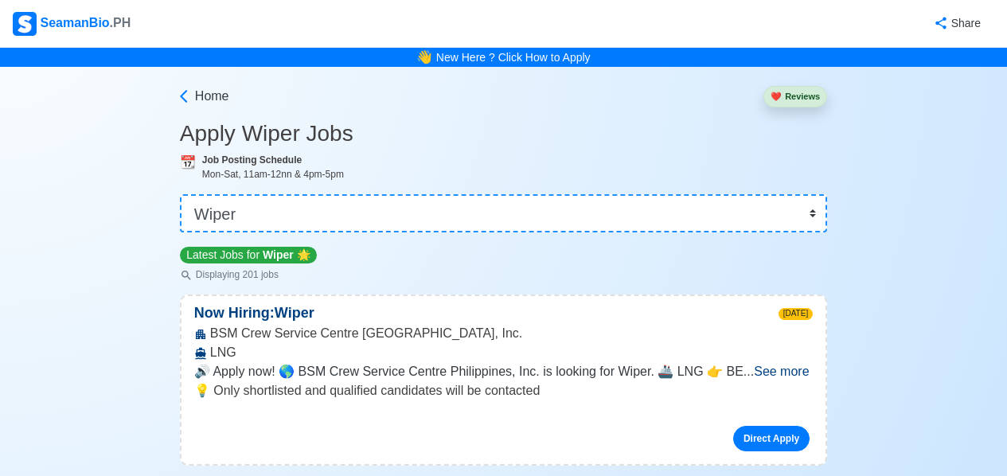
select select "Wiper"
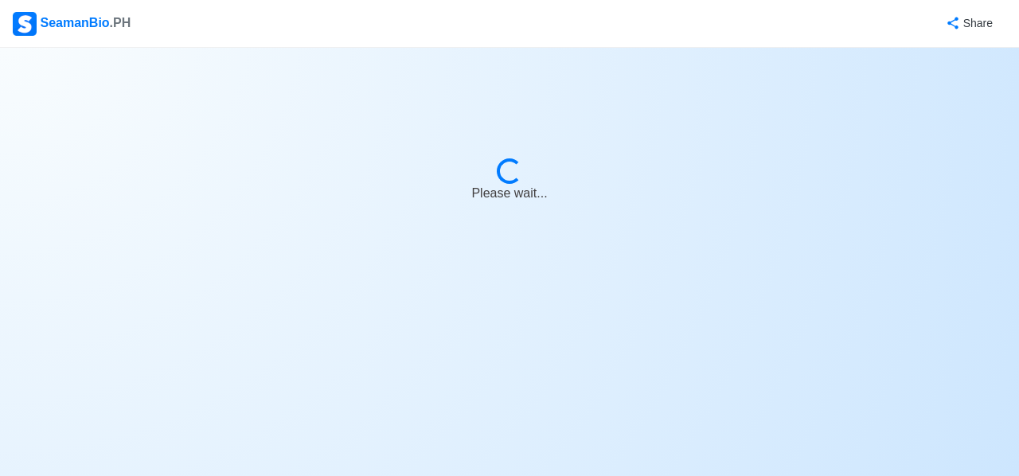
select select "Wiper"
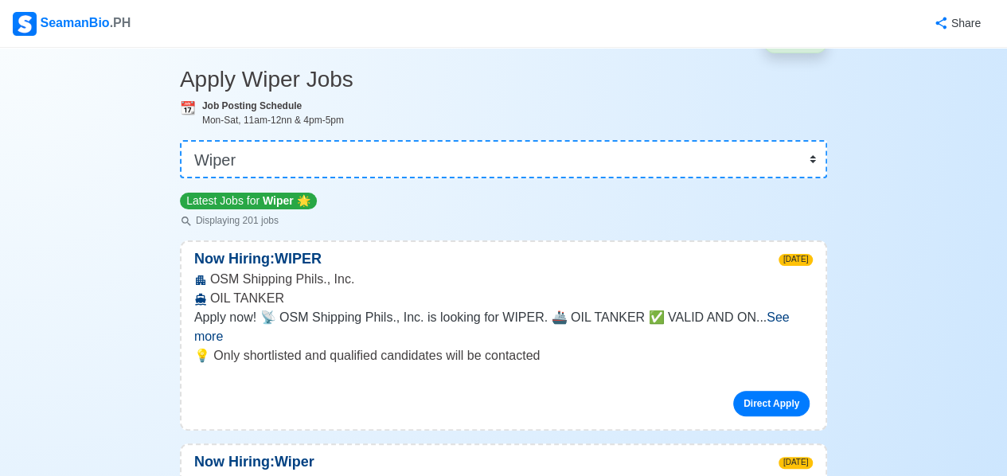
scroll to position [80, 0]
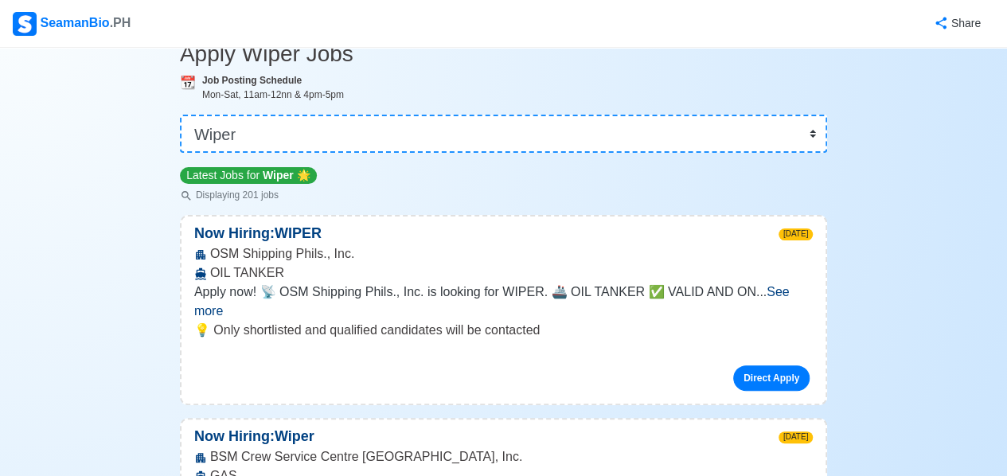
click at [773, 294] on span "See more" at bounding box center [492, 301] width 596 height 33
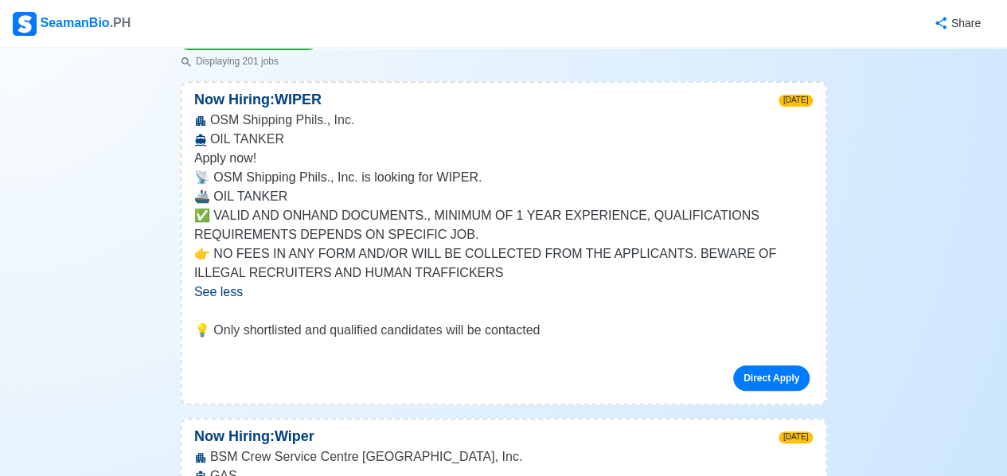
scroll to position [239, 0]
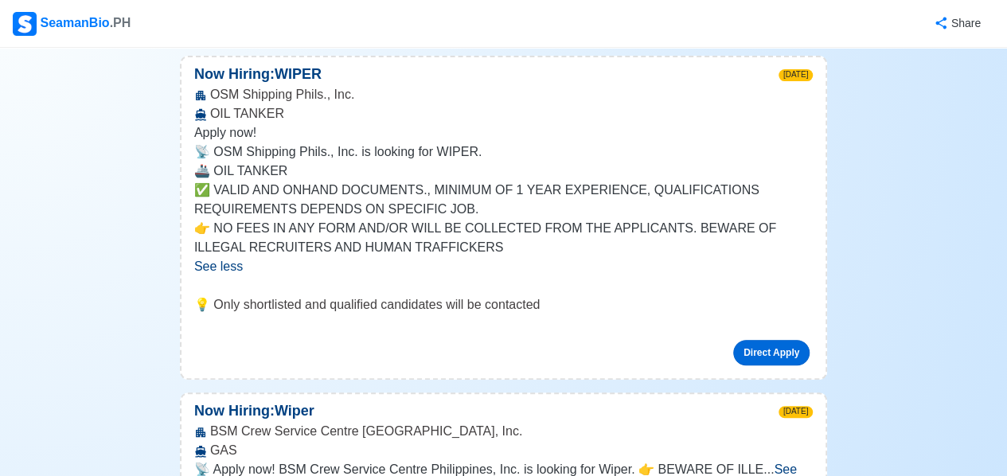
click at [766, 358] on link "Direct Apply" at bounding box center [771, 352] width 76 height 25
click at [524, 369] on div "💡 Only shortlisted and qualified candidates will be contacted Direct Apply" at bounding box center [504, 336] width 644 height 83
